Goal: Information Seeking & Learning: Find specific page/section

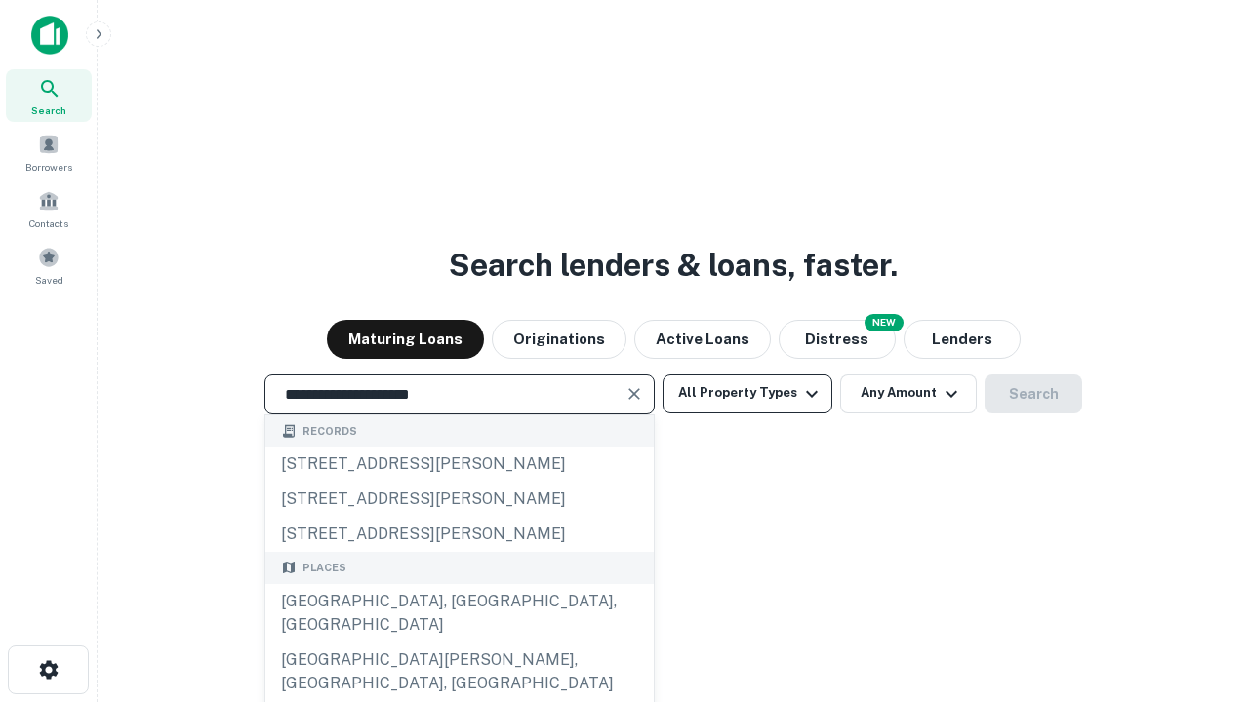
click at [459, 643] on div "[GEOGRAPHIC_DATA], [GEOGRAPHIC_DATA], [GEOGRAPHIC_DATA]" at bounding box center [459, 613] width 388 height 59
click at [747, 393] on button "All Property Types" at bounding box center [747, 394] width 170 height 39
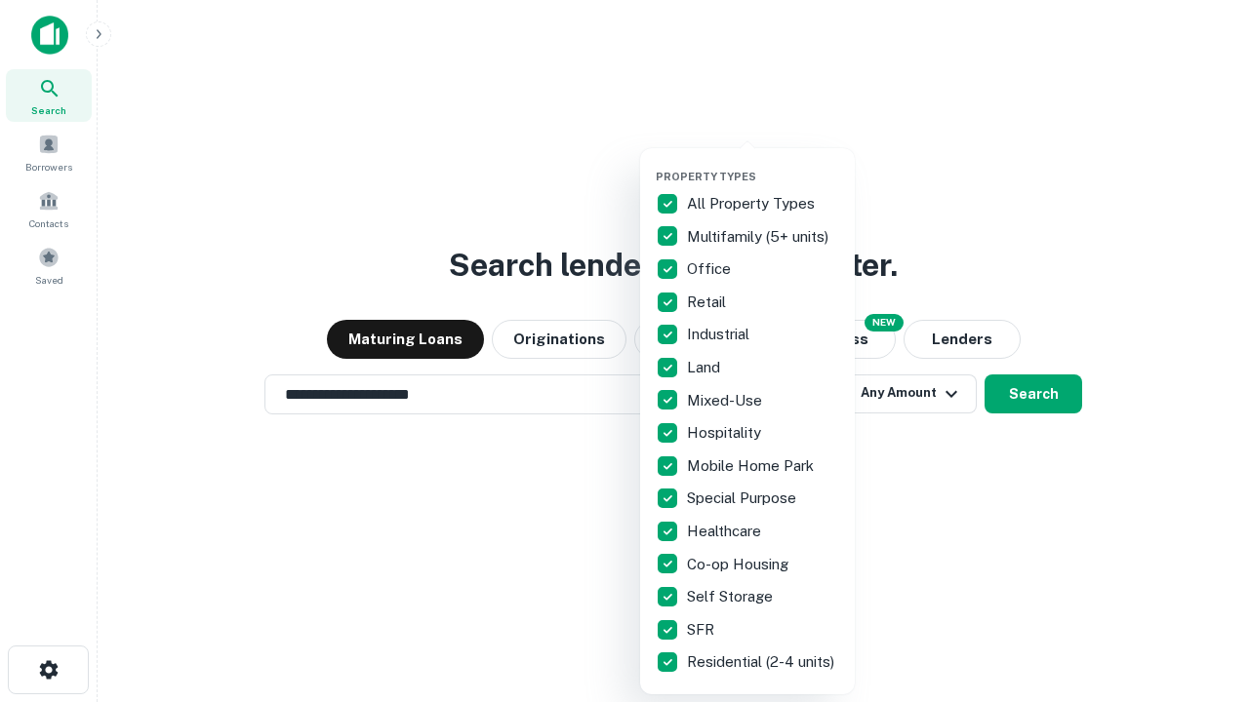
type input "**********"
click at [763, 164] on button "button" at bounding box center [763, 164] width 215 height 1
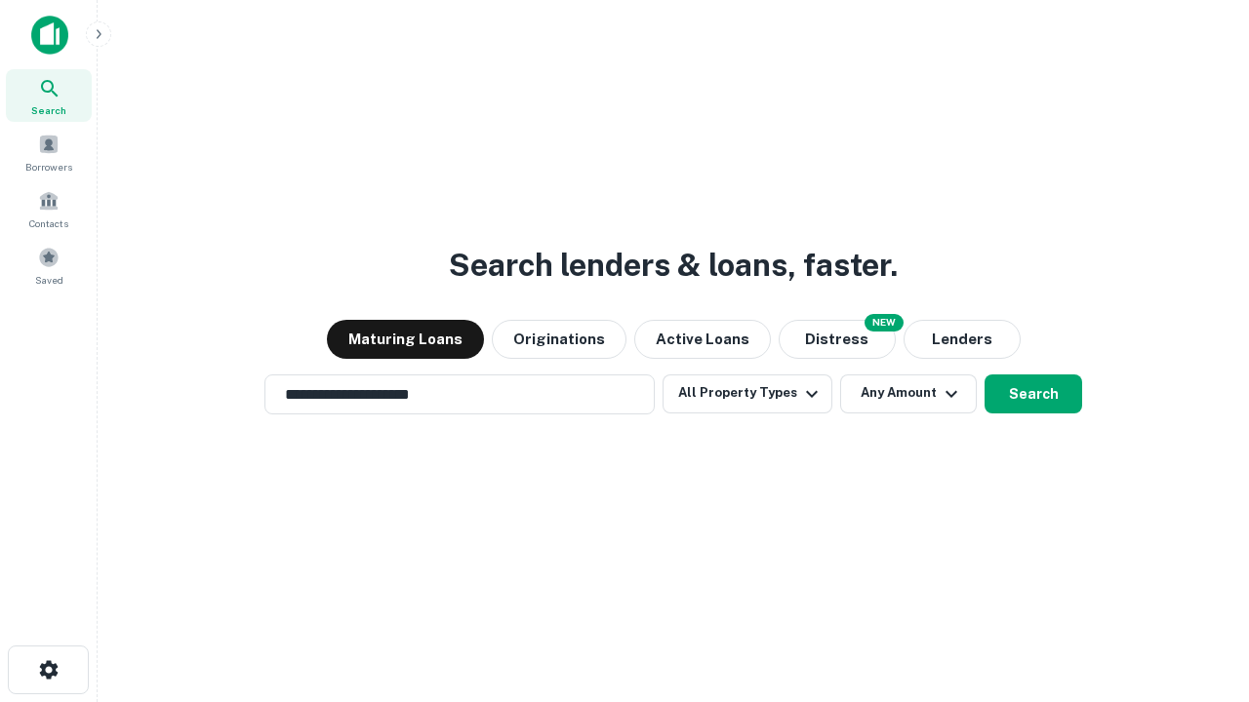
scroll to position [30, 0]
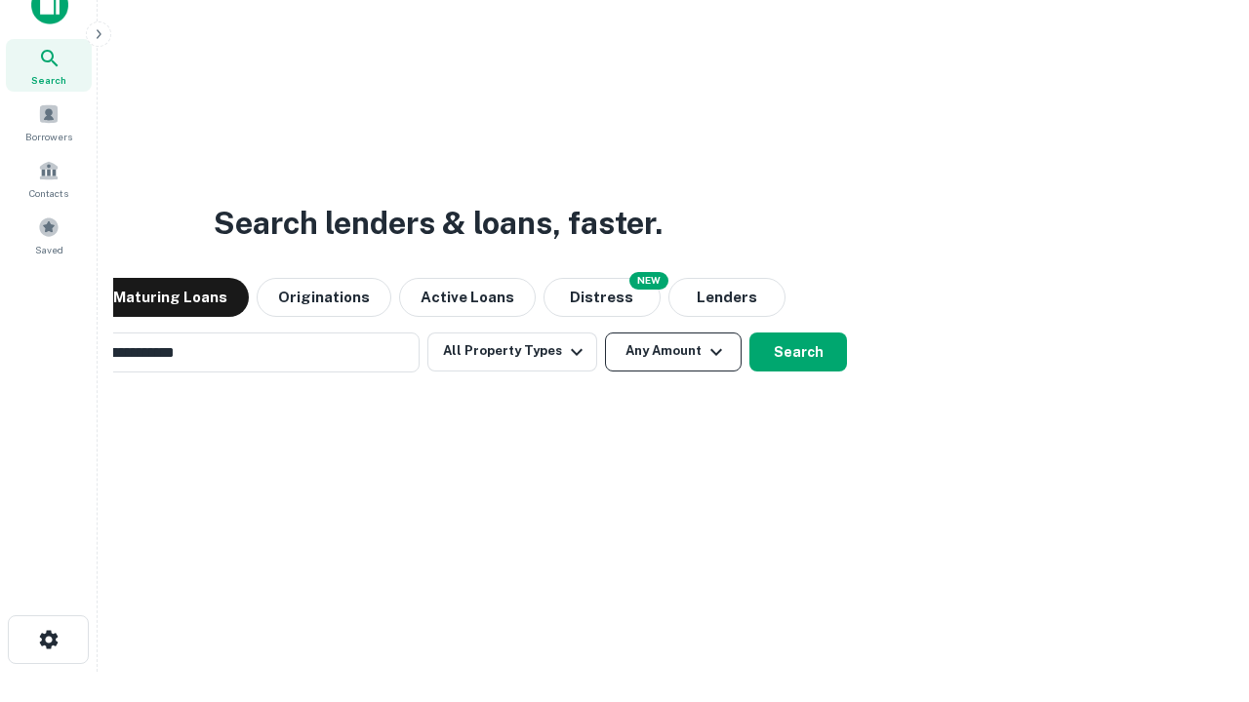
click at [605, 333] on button "Any Amount" at bounding box center [673, 352] width 137 height 39
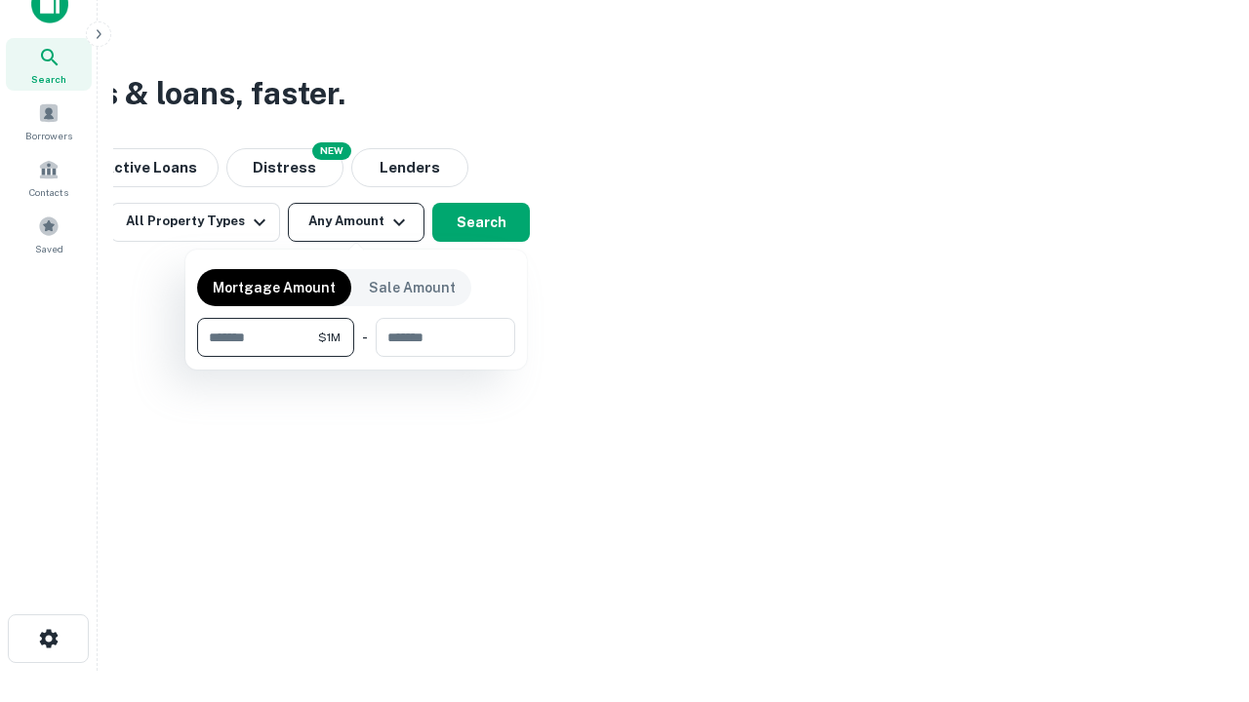
type input "*******"
click at [356, 357] on button "button" at bounding box center [356, 357] width 318 height 1
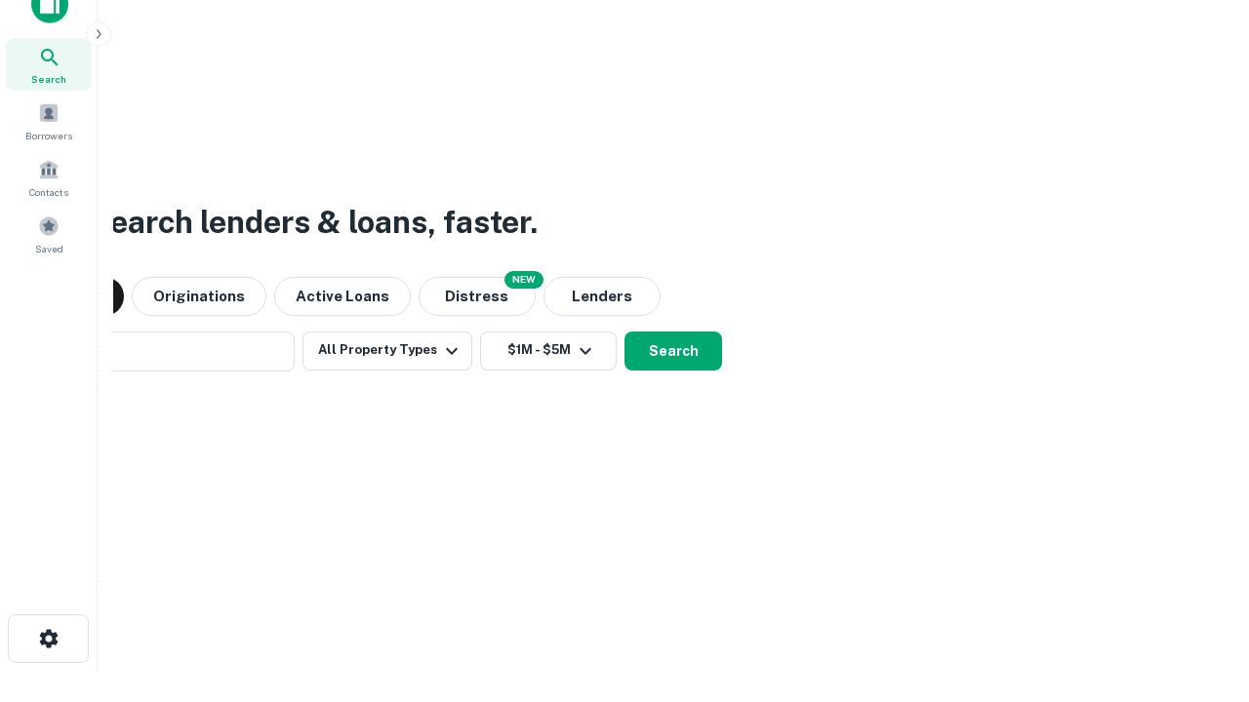
scroll to position [30, 0]
click at [624, 333] on button "Search" at bounding box center [673, 352] width 98 height 39
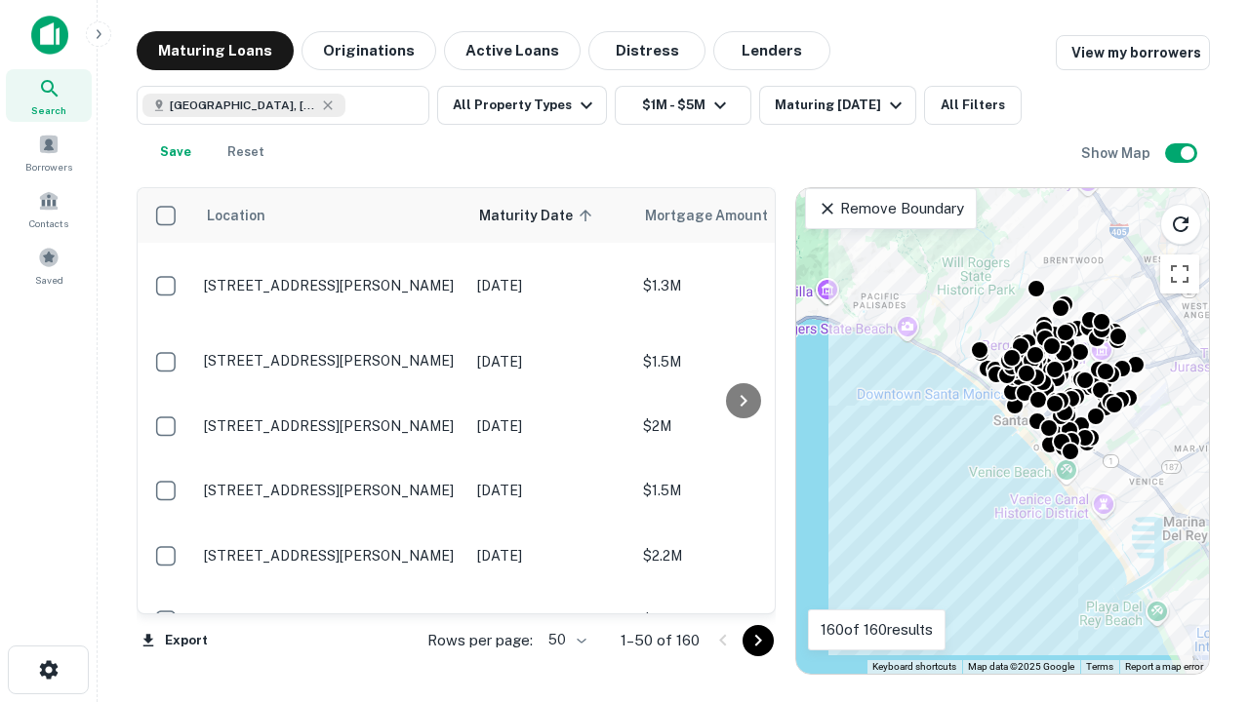
click at [564, 640] on body "Search Borrowers Contacts Saved Maturing Loans Originations Active Loans Distre…" at bounding box center [624, 351] width 1249 height 702
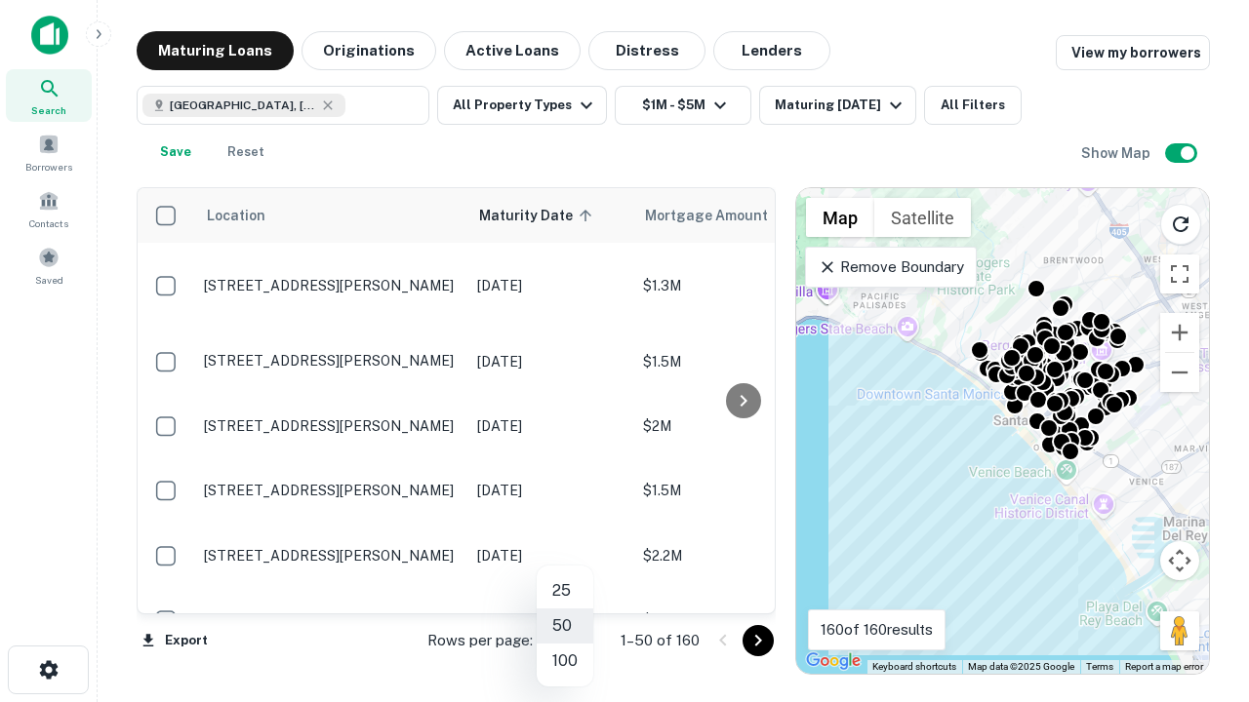
click at [565, 591] on li "25" at bounding box center [565, 591] width 57 height 35
